Goal: Information Seeking & Learning: Learn about a topic

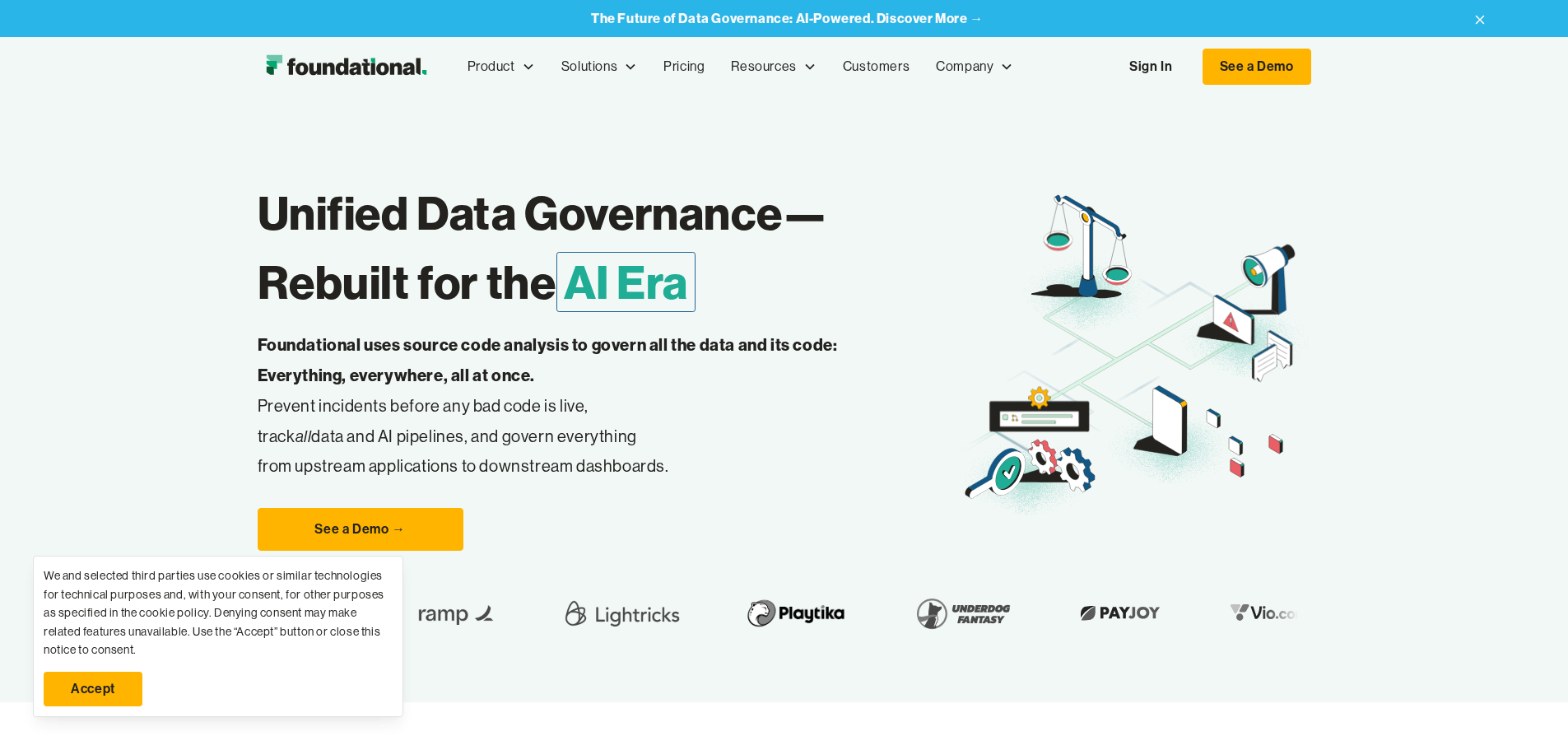
click at [115, 680] on link "Accept" at bounding box center [92, 688] width 99 height 34
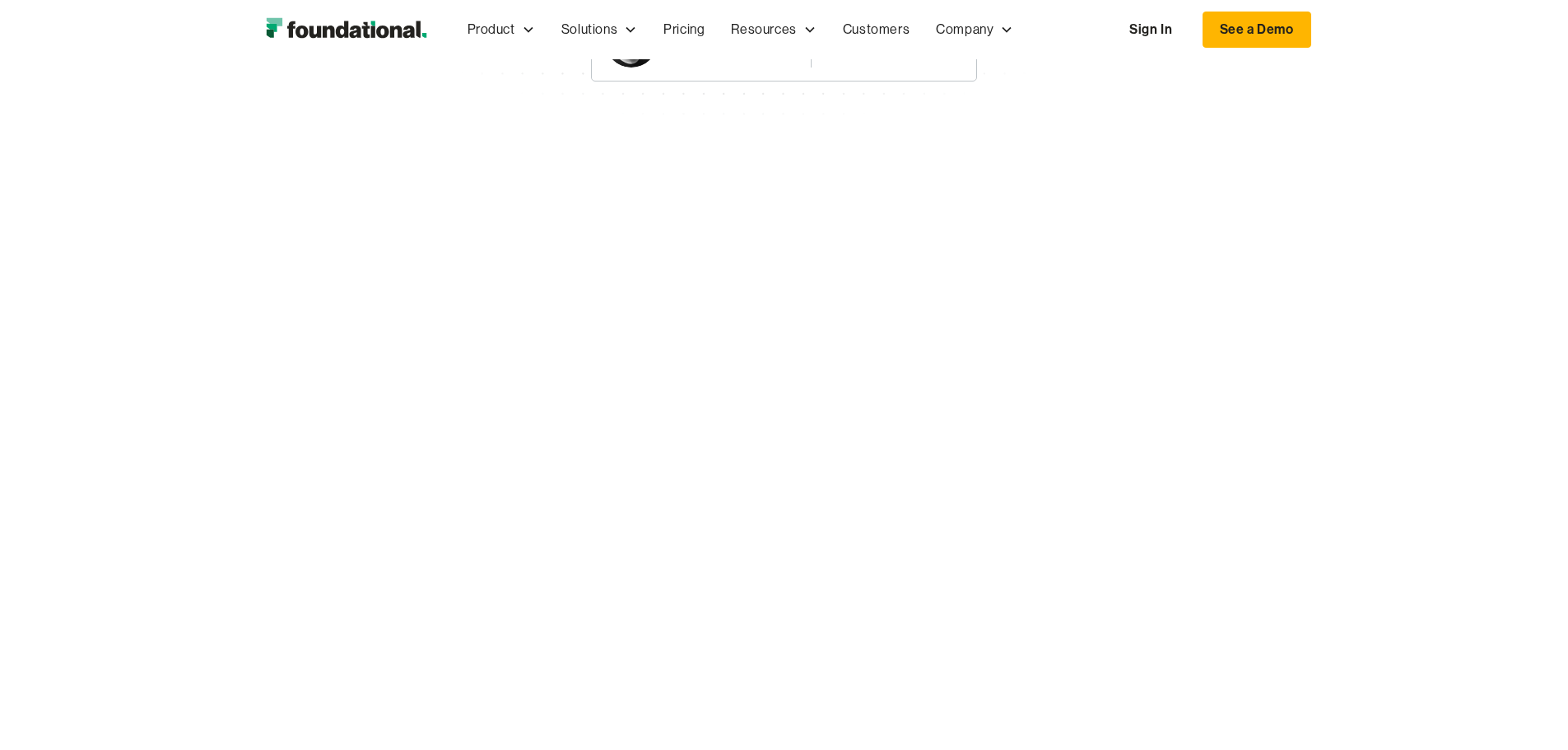
scroll to position [3398, 0]
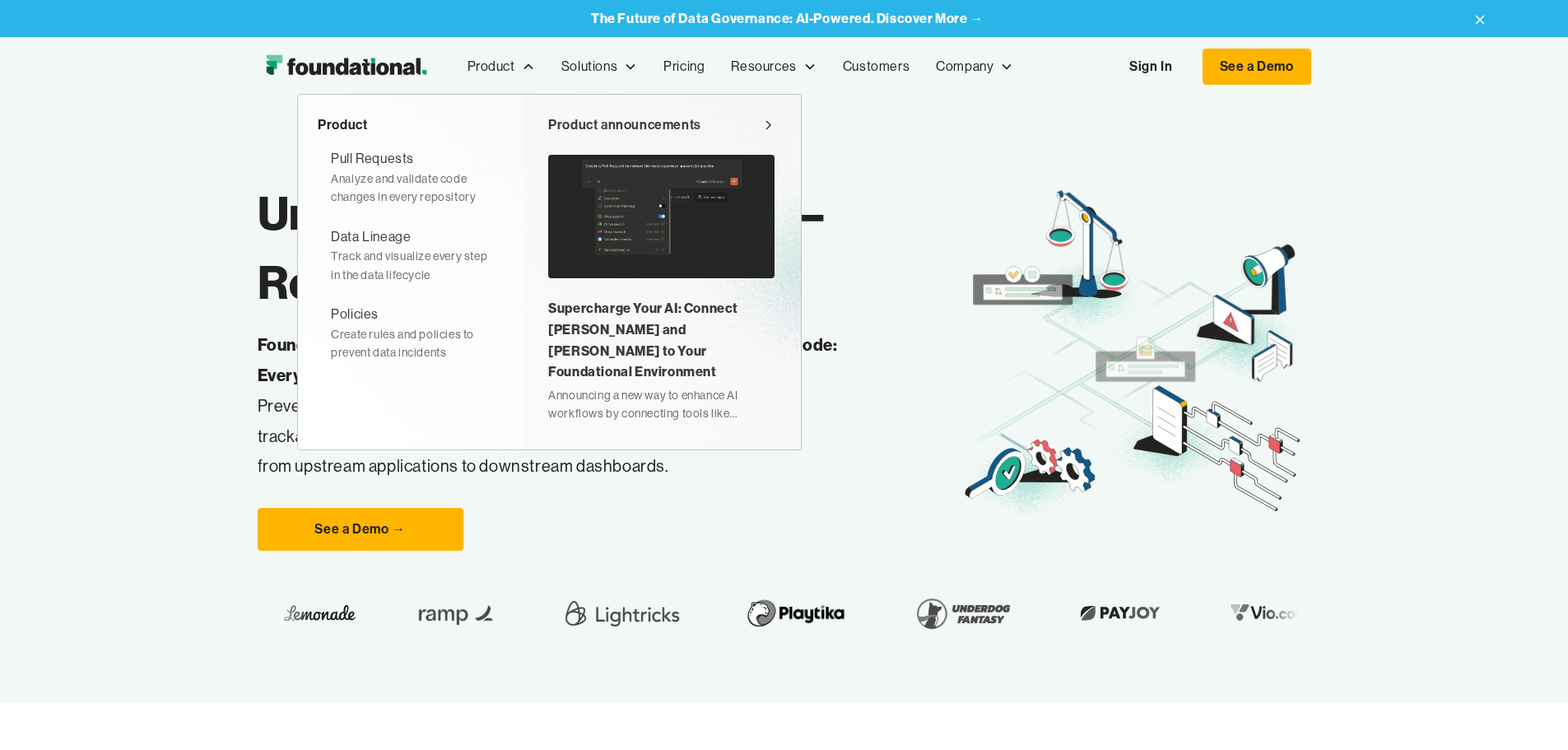
click at [549, 318] on div "Supercharge Your AI: Connect [PERSON_NAME] and [PERSON_NAME] to Your Foundation…" at bounding box center [661, 340] width 226 height 84
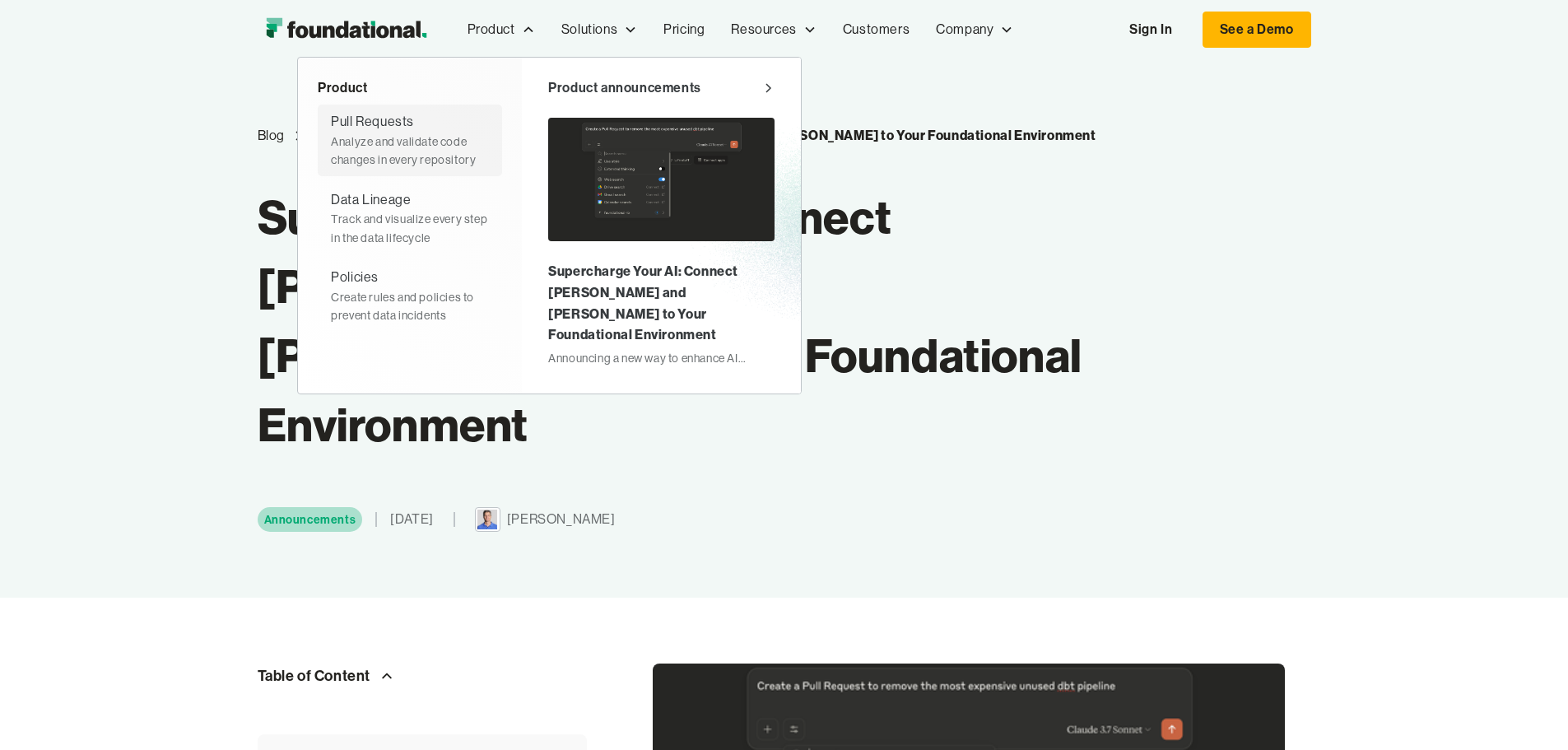
click at [334, 123] on div "Pull Requests Analyze and validate code changes in every repository" at bounding box center [409, 139] width 158 height 57
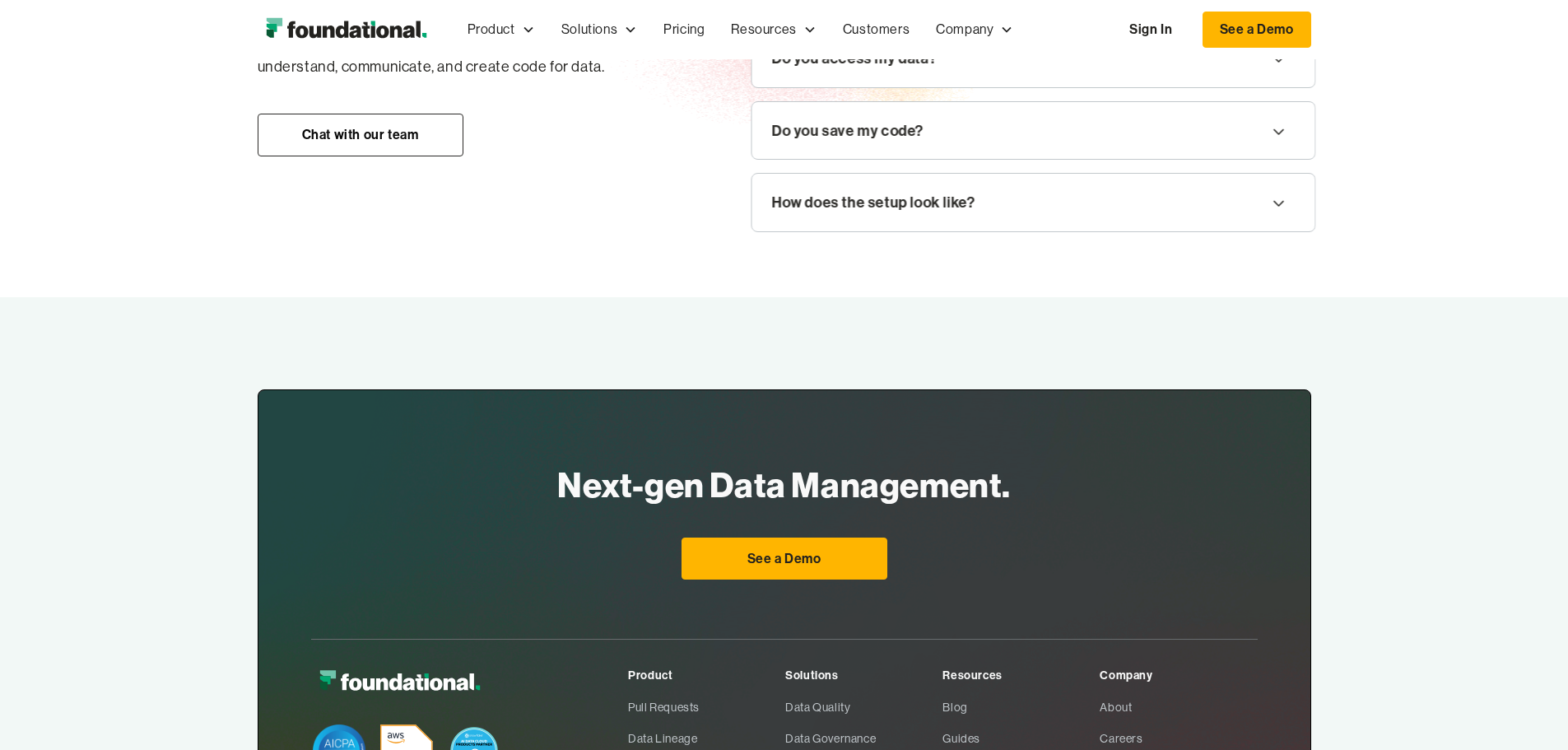
scroll to position [2186, 0]
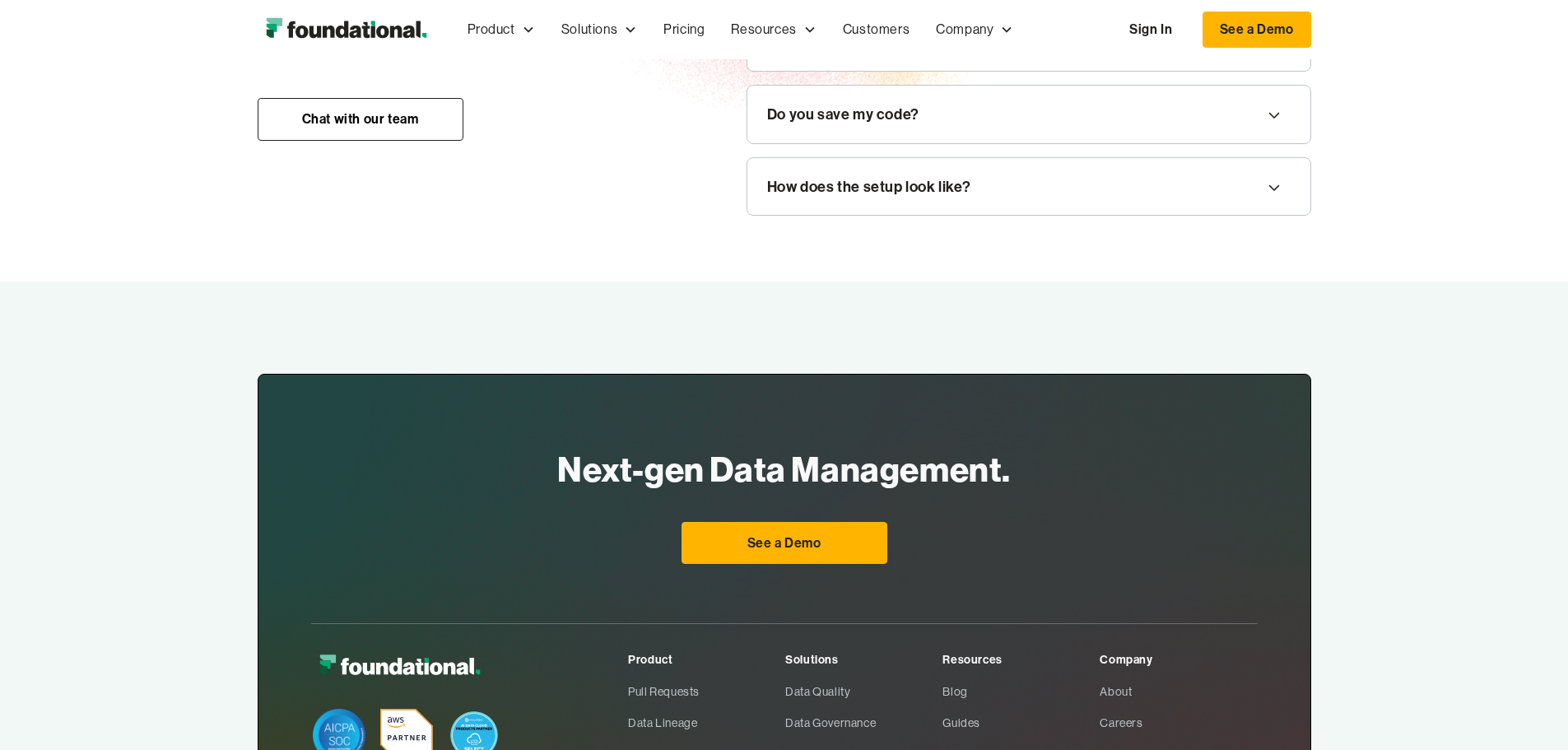
click at [762, 72] on div "Do you access my data?" at bounding box center [1029, 42] width 563 height 57
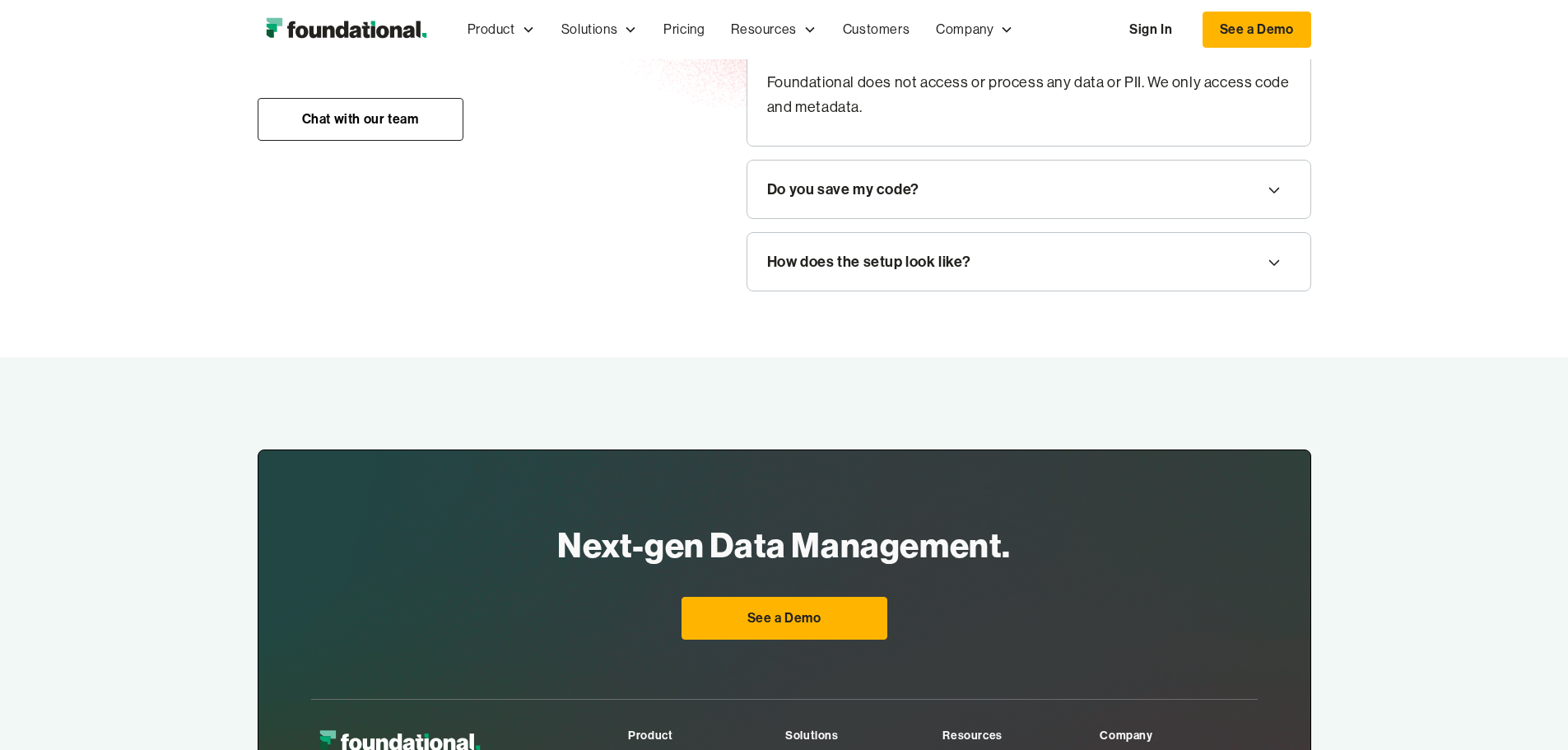
click at [782, 55] on div "Do you access my data?" at bounding box center [850, 42] width 165 height 25
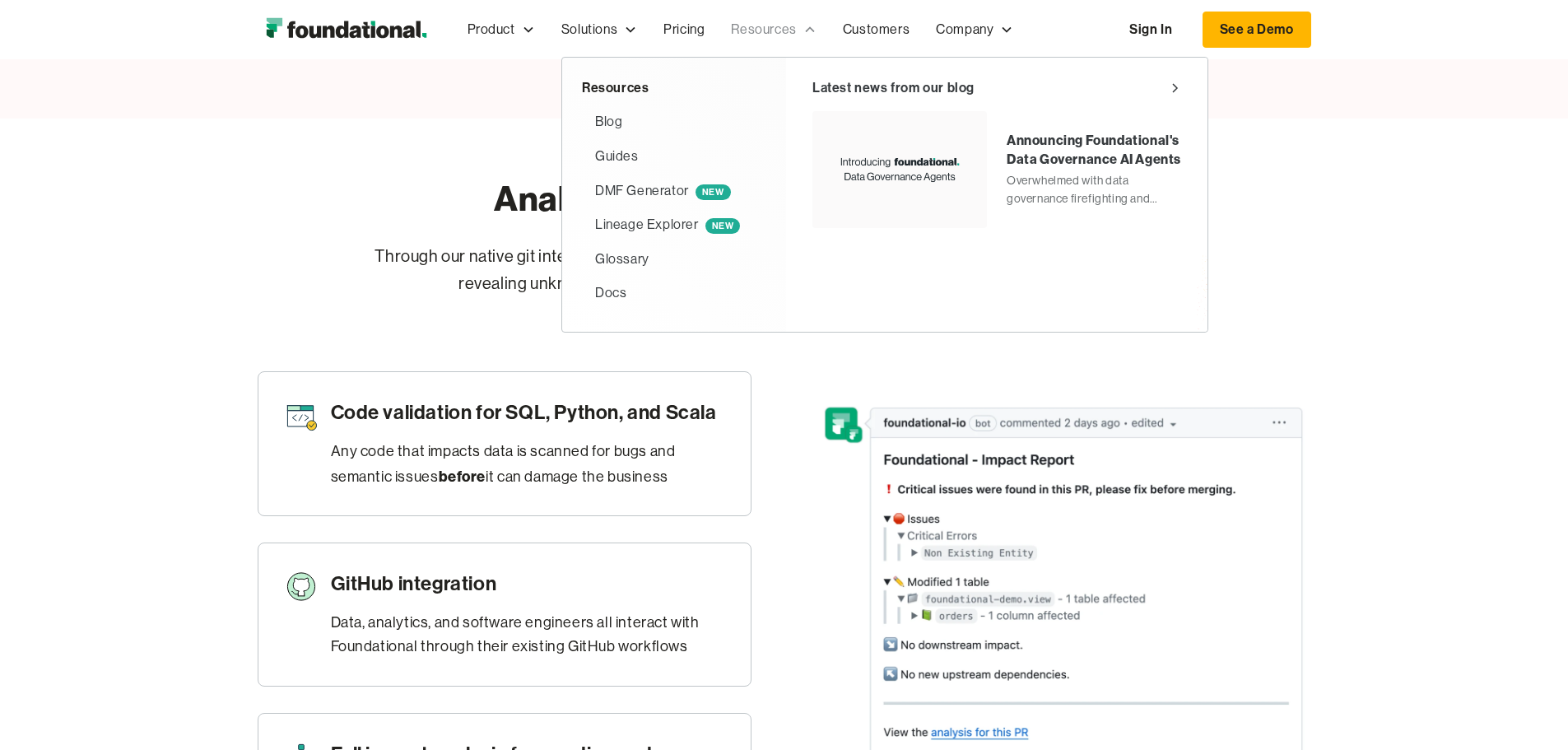
scroll to position [0, 0]
